Goal: Find specific page/section: Find specific page/section

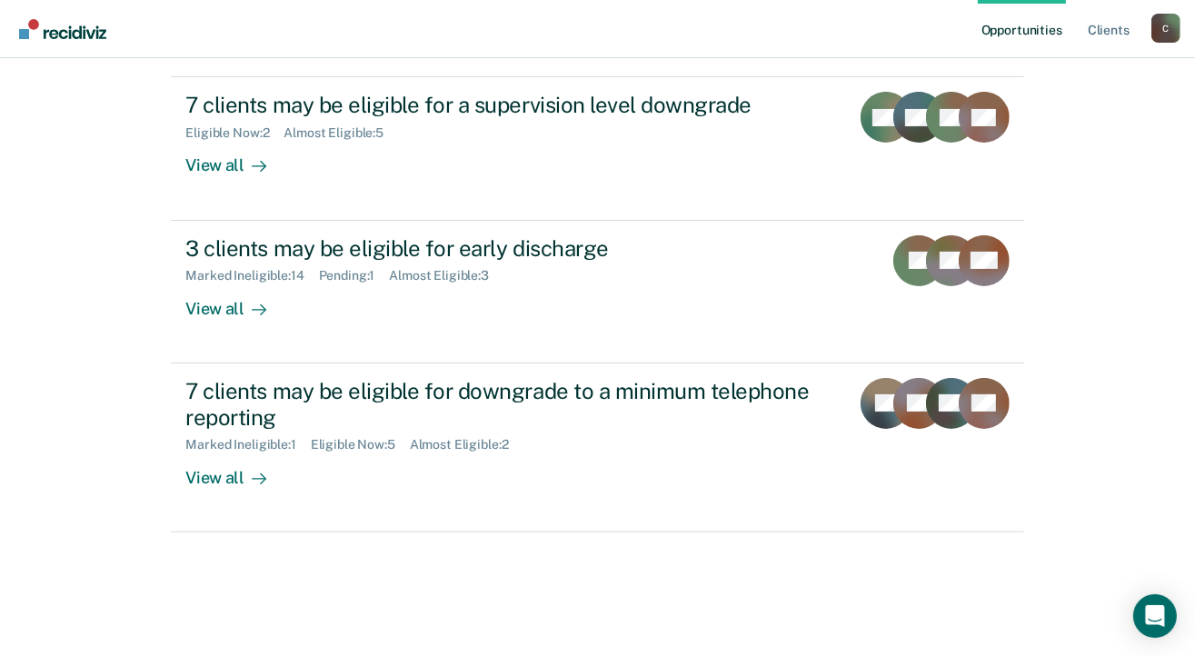
scroll to position [334, 0]
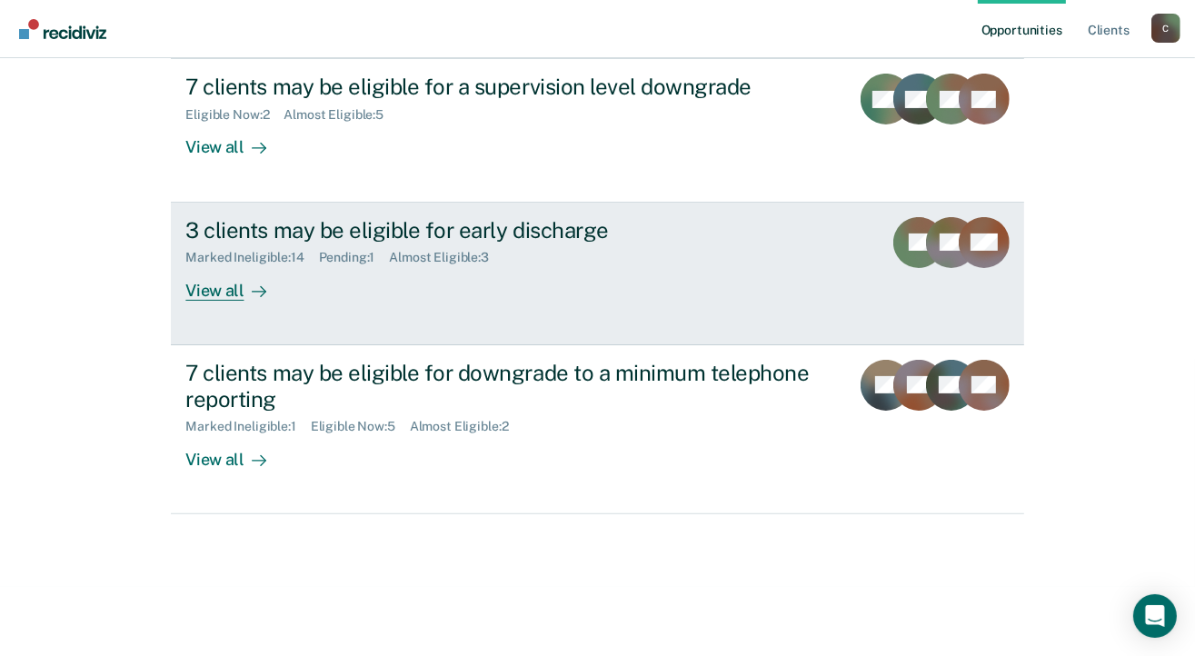
click at [210, 285] on div "View all" at bounding box center [236, 282] width 102 height 35
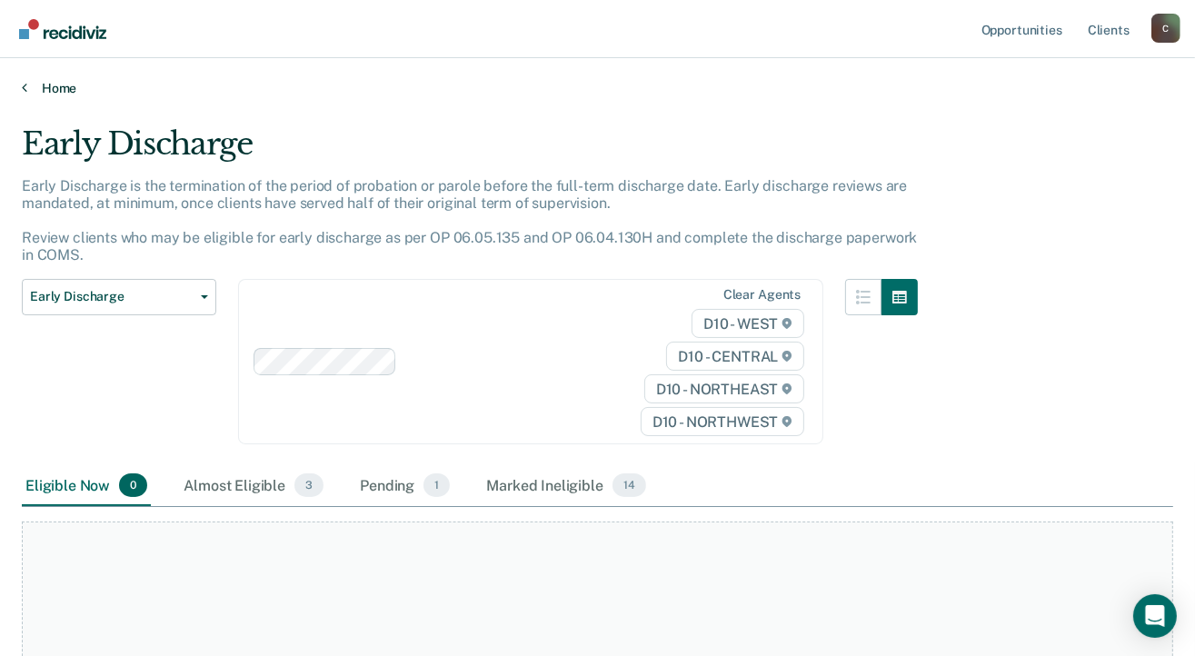
click at [25, 85] on icon at bounding box center [24, 87] width 5 height 15
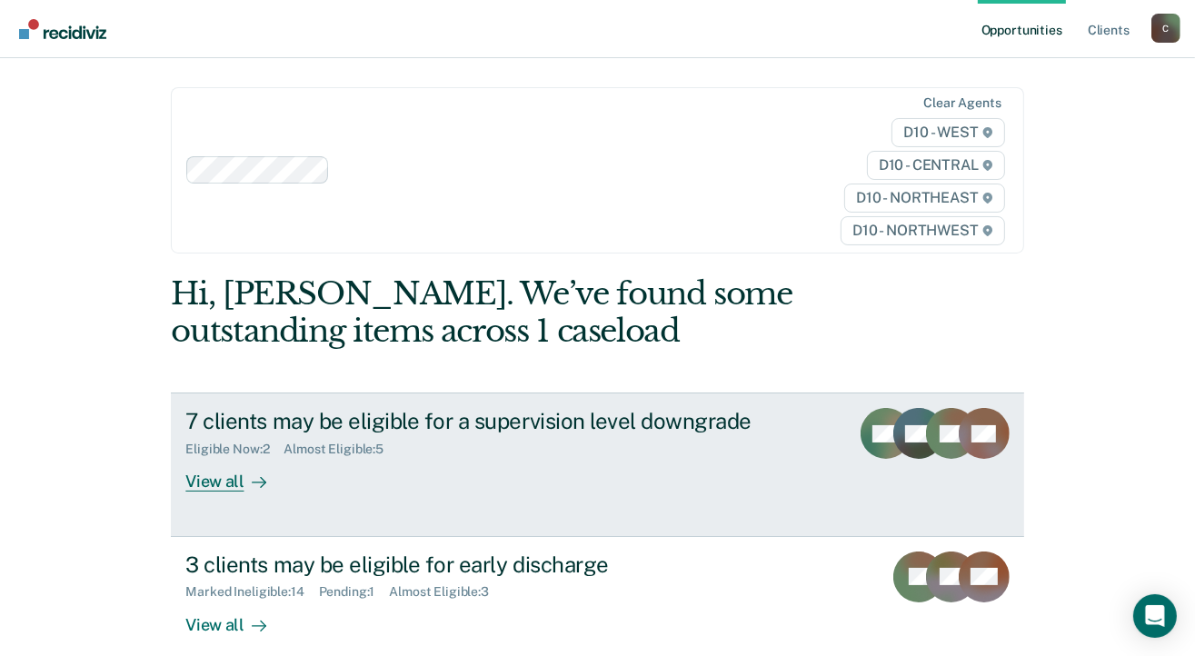
click at [221, 478] on div "View all" at bounding box center [236, 474] width 102 height 35
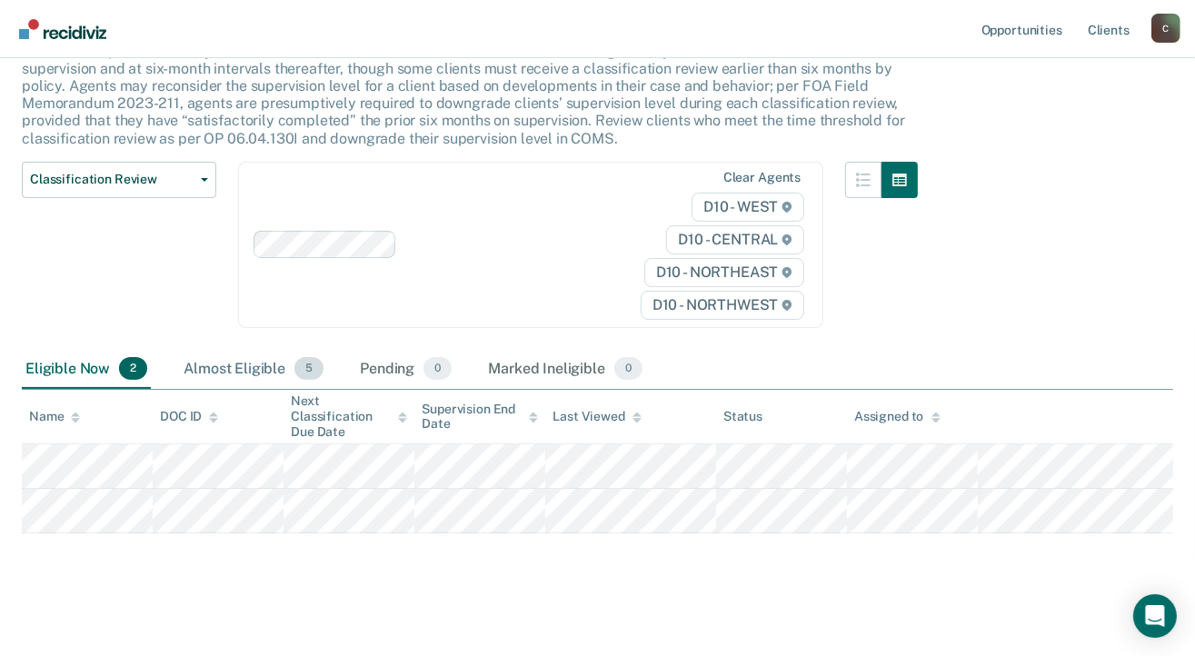
scroll to position [140, 0]
